Goal: Find specific page/section: Find specific page/section

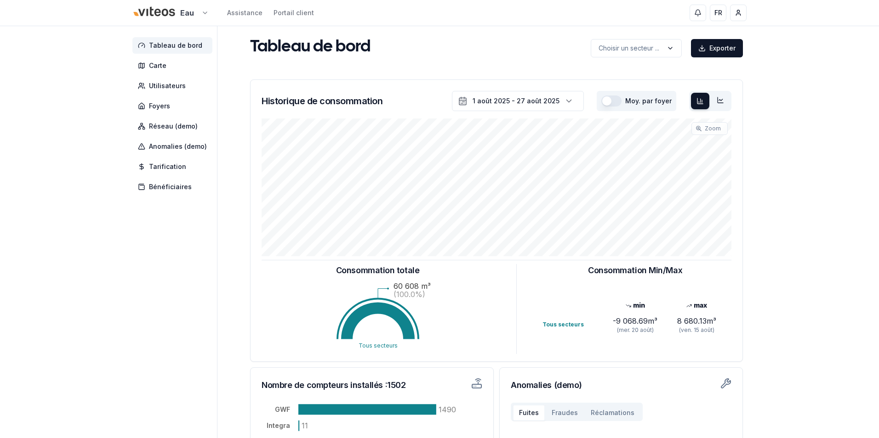
click at [202, 17] on html "Eau Assistance Portail client FR [PERSON_NAME] Tableau de bord Carte Utilisateu…" at bounding box center [439, 284] width 879 height 569
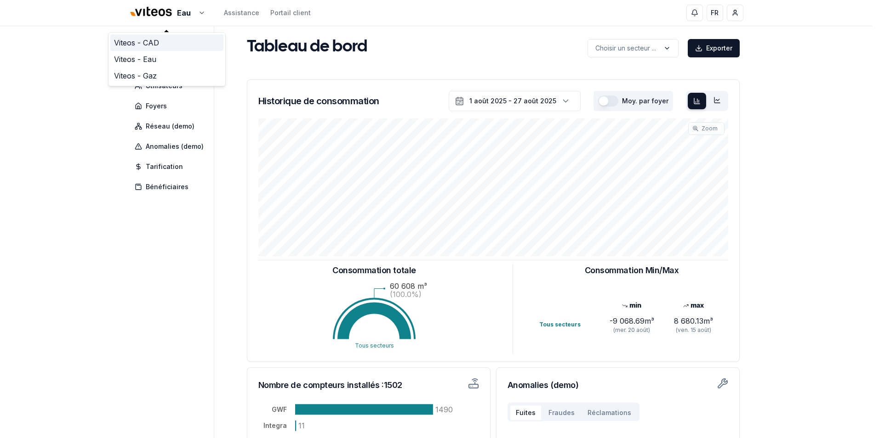
click at [152, 45] on link "Viteos - CAD" at bounding box center [166, 42] width 113 height 17
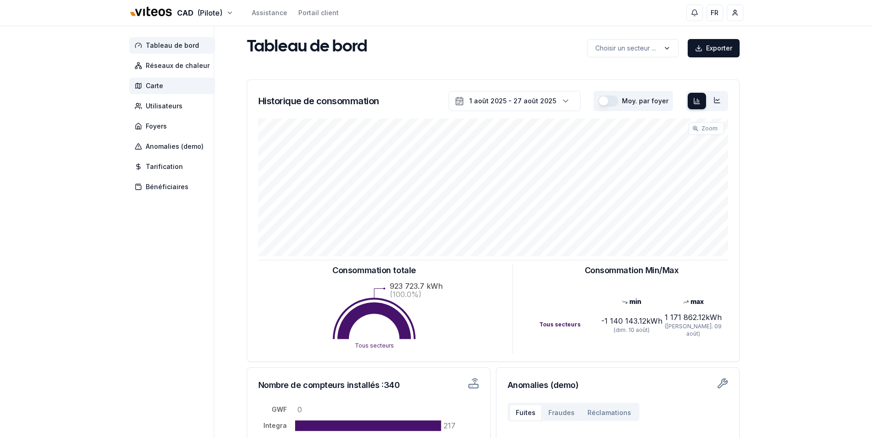
click at [156, 85] on span "Carte" at bounding box center [154, 85] width 17 height 9
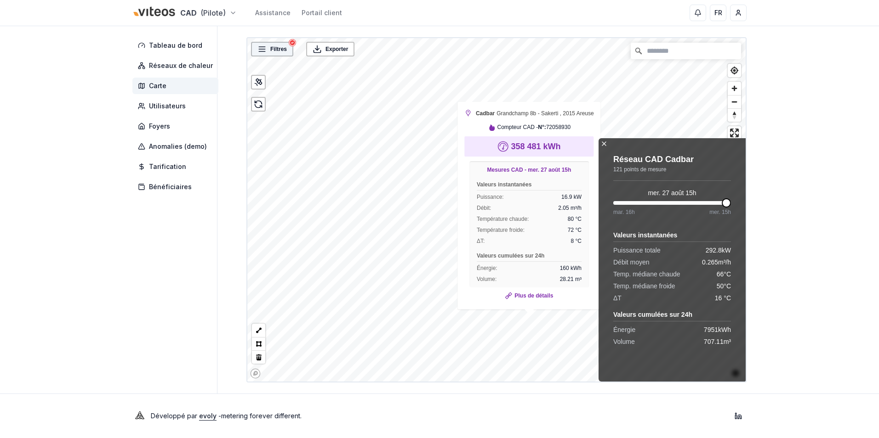
click at [280, 46] on span "Filtres" at bounding box center [278, 49] width 17 height 9
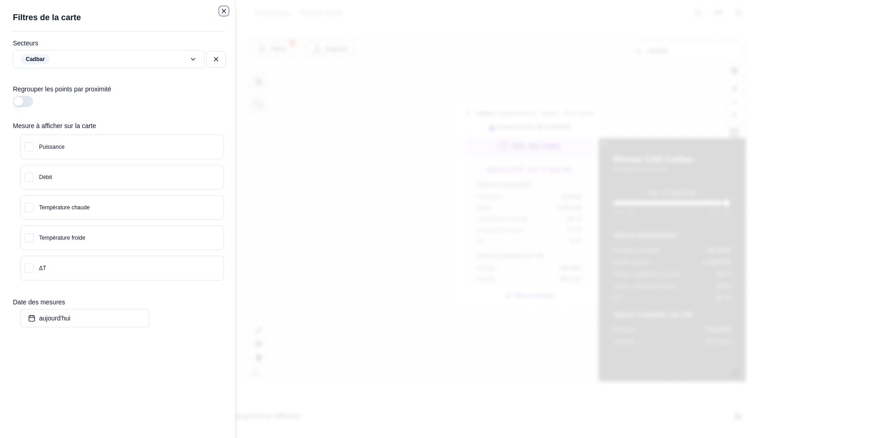
click at [222, 11] on icon "button" at bounding box center [223, 10] width 7 height 7
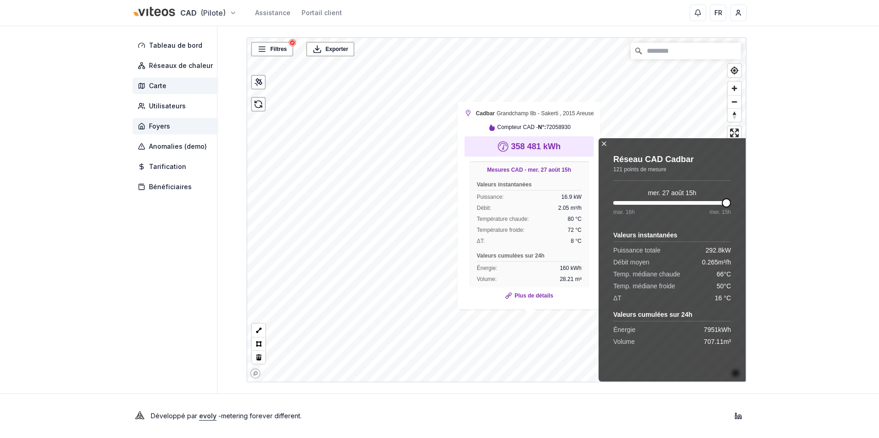
click at [167, 124] on span "Foyers" at bounding box center [159, 126] width 21 height 9
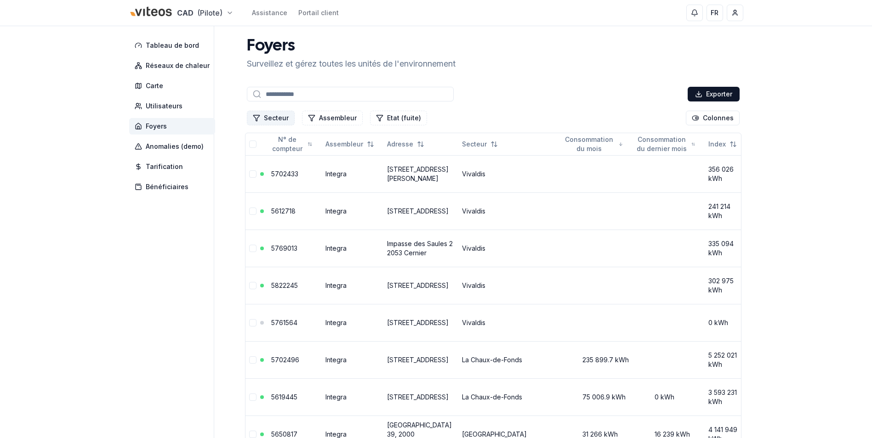
click at [284, 117] on button "Secteur" at bounding box center [271, 118] width 48 height 15
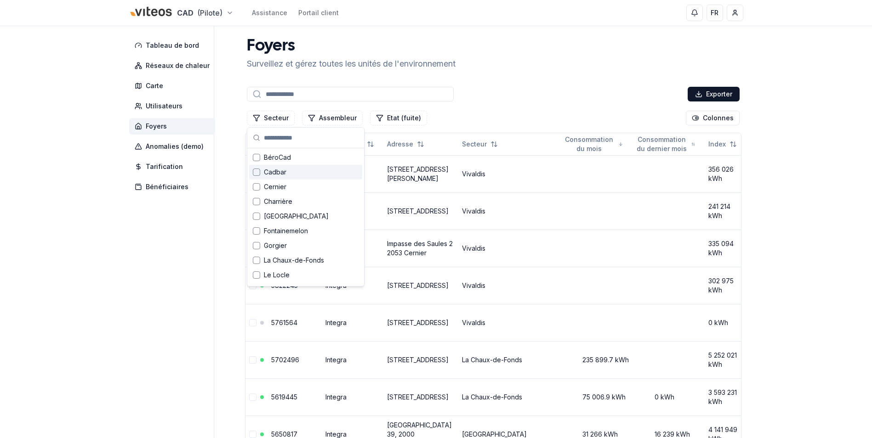
click at [255, 171] on div "Suggestions" at bounding box center [256, 172] width 7 height 7
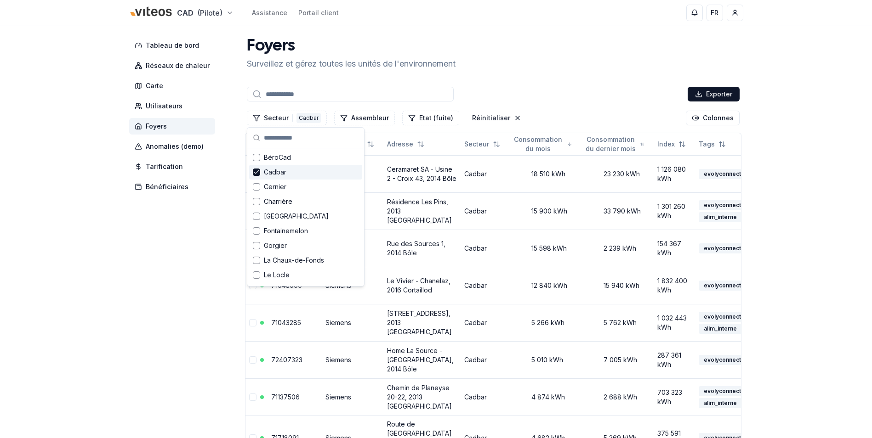
click at [628, 56] on div "Foyers Surveillez et gérez toutes les unités de l'environnement" at bounding box center [493, 53] width 500 height 33
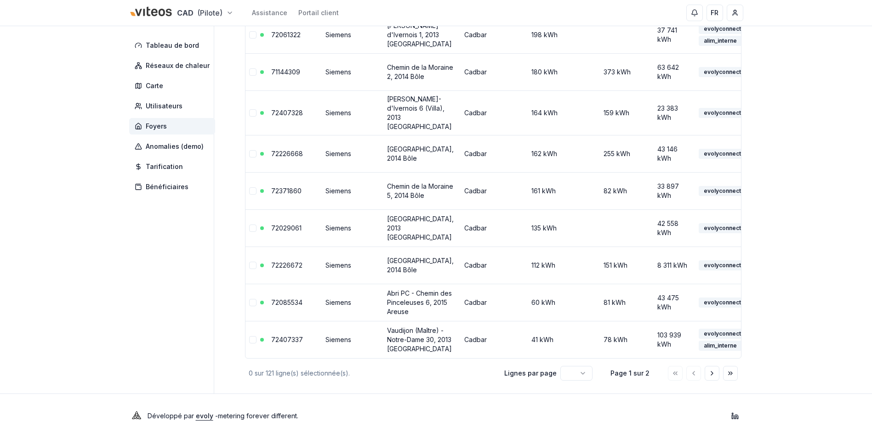
scroll to position [4065, 0]
